Goal: Information Seeking & Learning: Learn about a topic

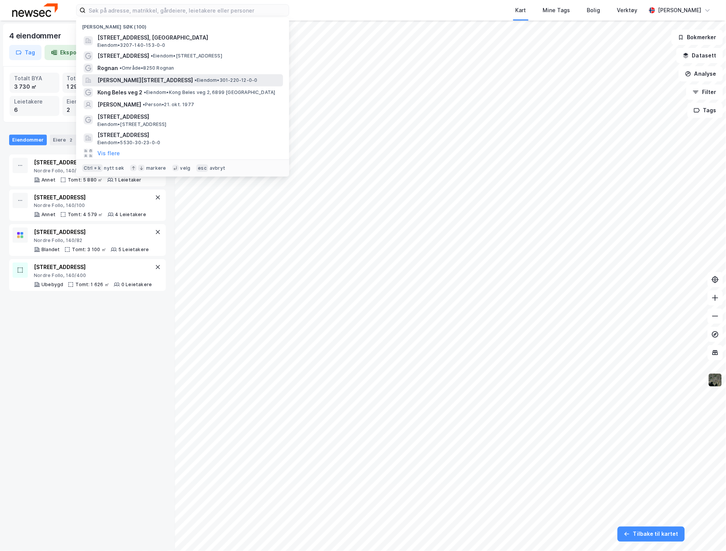
click at [138, 80] on span "[PERSON_NAME][STREET_ADDRESS]" at bounding box center [144, 80] width 95 height 9
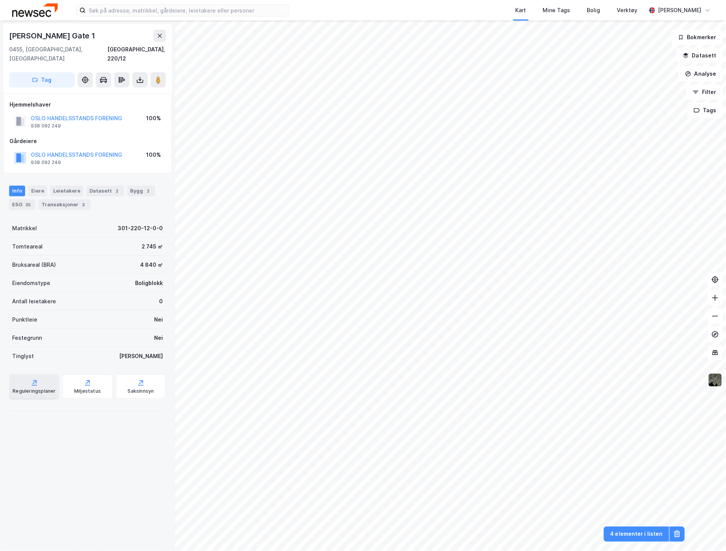
click at [35, 380] on icon at bounding box center [34, 381] width 3 height 3
click at [70, 199] on div "Transaksjoner 3" at bounding box center [64, 204] width 52 height 11
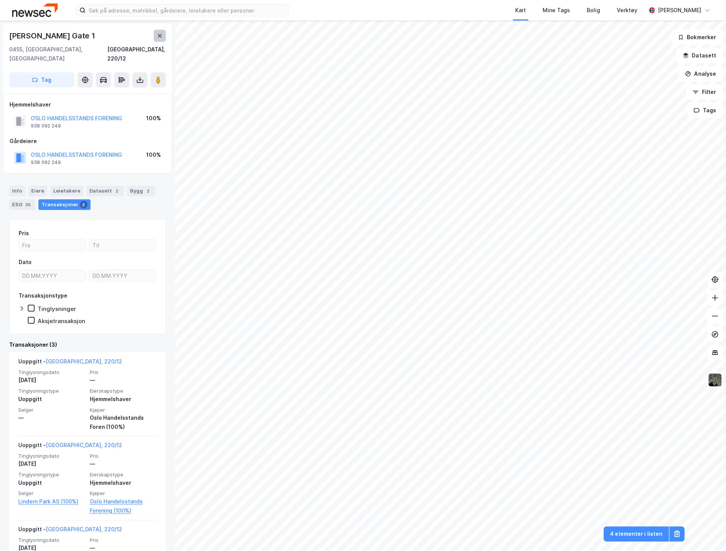
click at [159, 35] on icon at bounding box center [160, 36] width 6 height 6
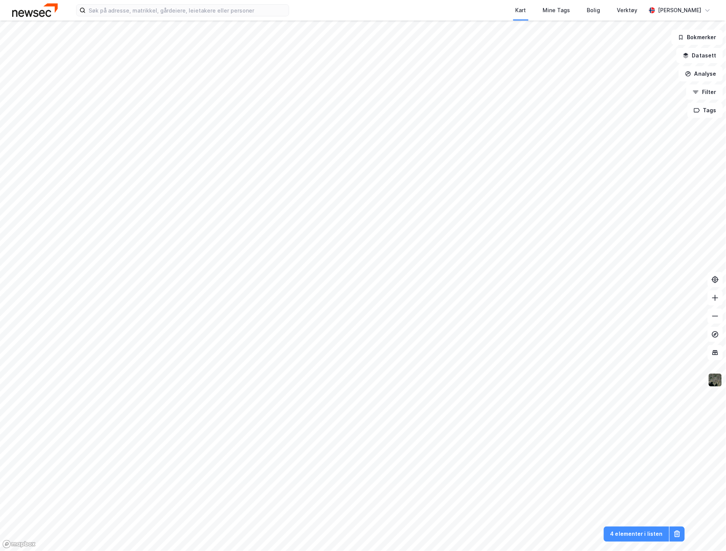
click at [175, 20] on div "Kart Mine Tags Bolig Verktøy [PERSON_NAME]" at bounding box center [363, 10] width 726 height 21
click at [180, 13] on input at bounding box center [187, 10] width 203 height 11
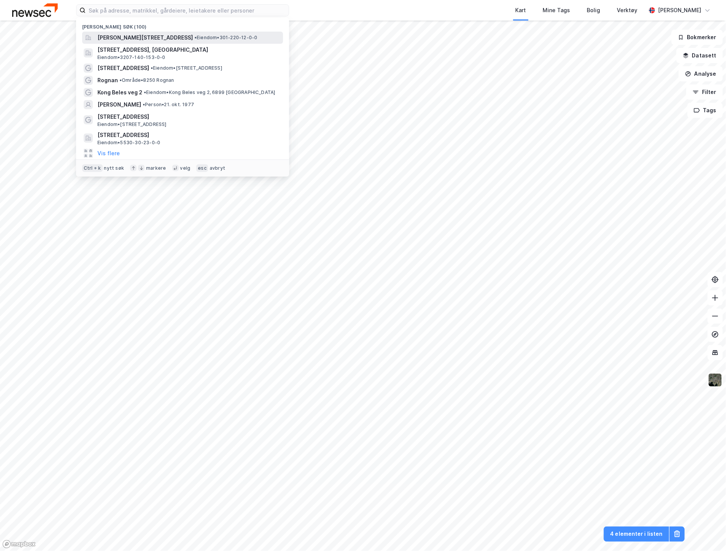
click at [170, 32] on div "[PERSON_NAME][STREET_ADDRESS] • Eiendom • 301-220-12-0-0" at bounding box center [182, 38] width 201 height 12
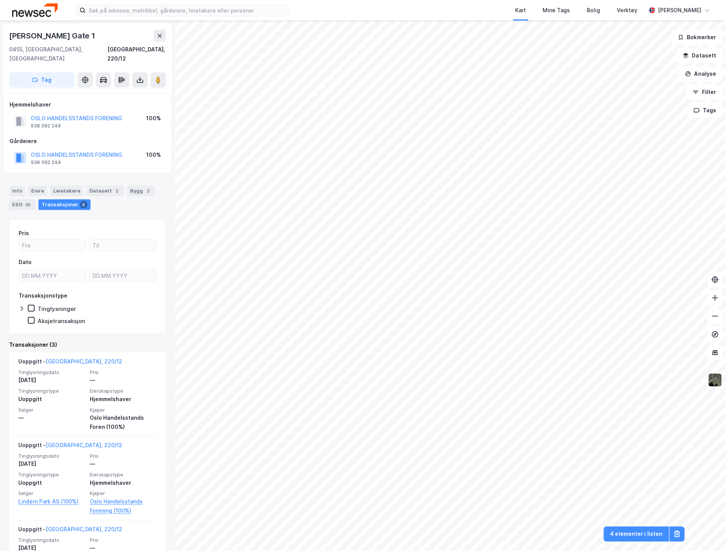
drag, startPoint x: 83, startPoint y: 37, endPoint x: 7, endPoint y: 38, distance: 76.1
click at [7, 38] on div "[PERSON_NAME][GEOGRAPHIC_DATA] 1 [GEOGRAPHIC_DATA], 220/12 Tag" at bounding box center [87, 59] width 169 height 70
click at [16, 186] on div "Info" at bounding box center [17, 191] width 16 height 11
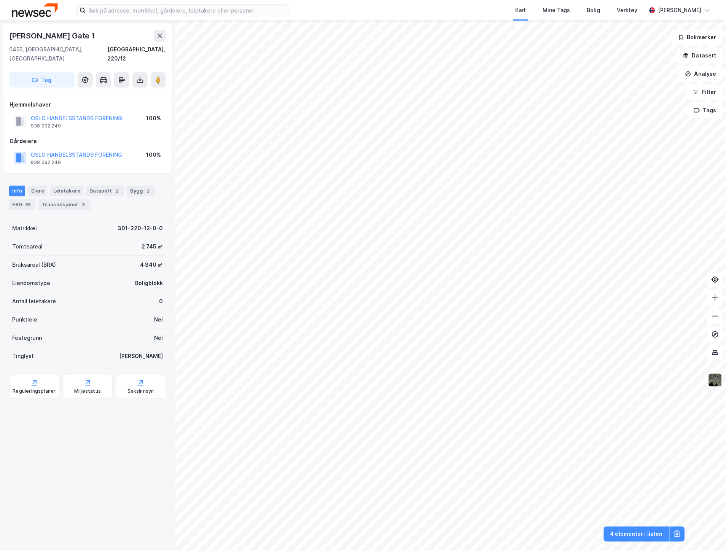
drag, startPoint x: 113, startPoint y: 33, endPoint x: 10, endPoint y: 36, distance: 103.5
click at [10, 36] on div "[PERSON_NAME] Gate 1" at bounding box center [87, 36] width 157 height 12
